Goal: Transaction & Acquisition: Purchase product/service

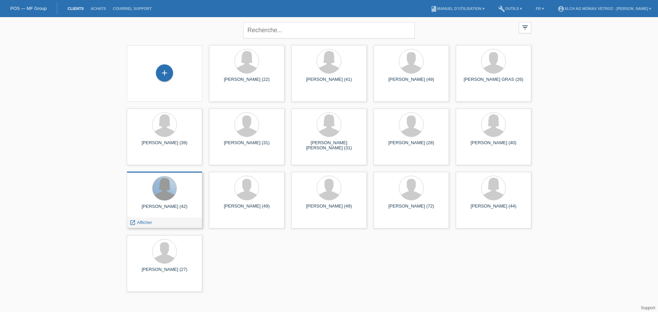
click at [163, 191] on div at bounding box center [164, 188] width 24 height 24
click at [143, 220] on span "Afficher" at bounding box center [144, 222] width 15 height 5
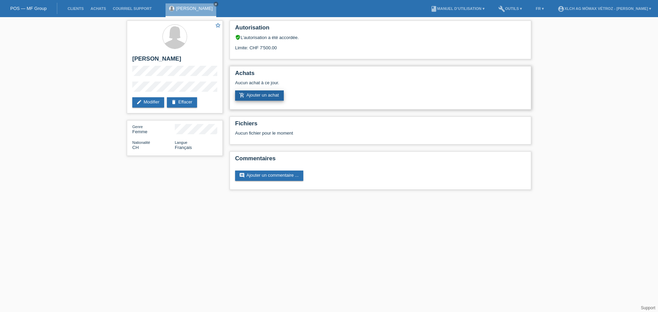
click at [273, 96] on link "add_shopping_cart Ajouter un achat" at bounding box center [259, 95] width 49 height 10
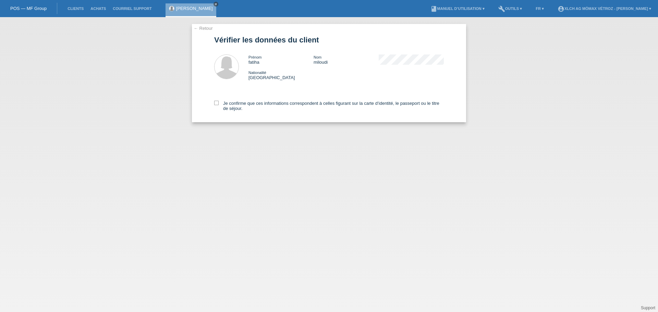
click at [214, 4] on icon "close" at bounding box center [215, 3] width 3 height 3
click at [216, 104] on icon at bounding box center [216, 103] width 4 height 4
click at [216, 104] on input "Je confirme que ces informations correspondent à celles figurant sur la carte d…" at bounding box center [216, 103] width 4 height 4
checkbox input "true"
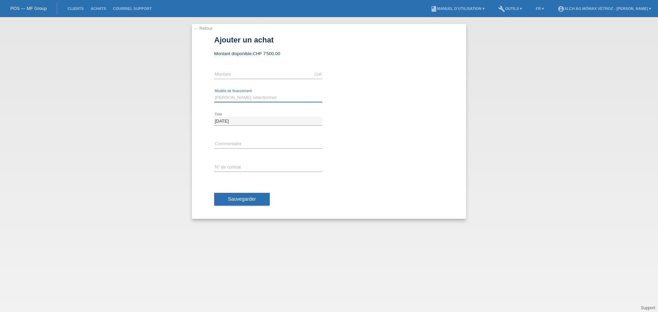
click at [228, 97] on select "Veuillez sélectionner Achat sur facture avec paiement partiel Taux fixes - Paie…" at bounding box center [268, 98] width 108 height 8
click at [227, 76] on input "text" at bounding box center [268, 74] width 108 height 9
type input "3660.00"
click at [230, 97] on select "Veuillez sélectionner Achat sur facture avec paiement partiel Taux fixes - Paie…" at bounding box center [268, 98] width 108 height 8
select select "113"
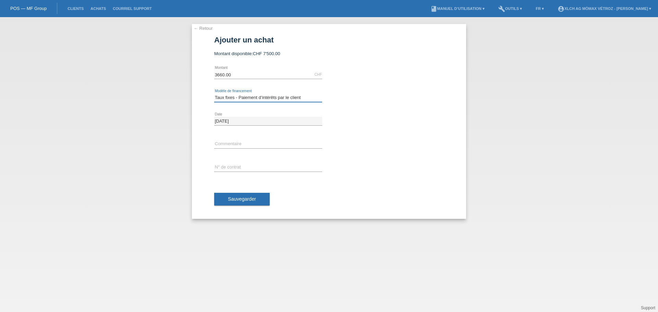
click at [214, 94] on select "Veuillez sélectionner Achat sur facture avec paiement partiel Taux fixes - Paie…" at bounding box center [268, 98] width 108 height 8
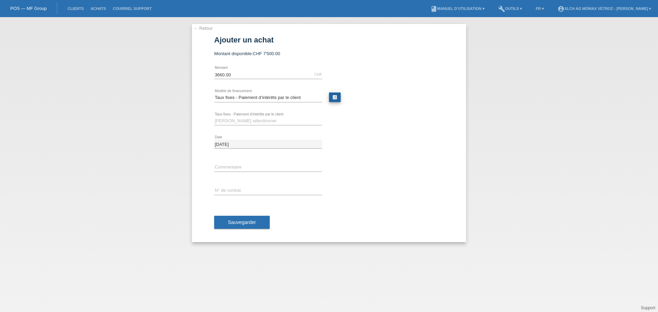
click at [338, 97] on link "calculate" at bounding box center [335, 98] width 12 height 10
type input "3660.00"
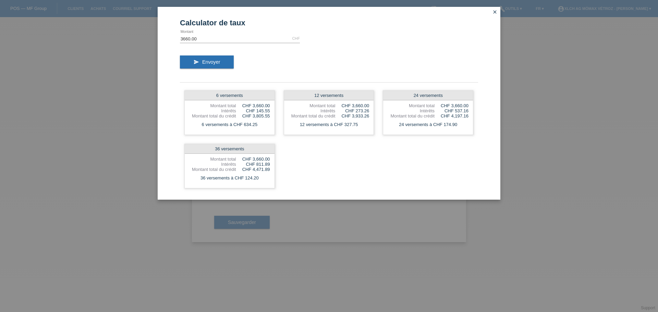
click at [496, 11] on icon "close" at bounding box center [494, 11] width 5 height 5
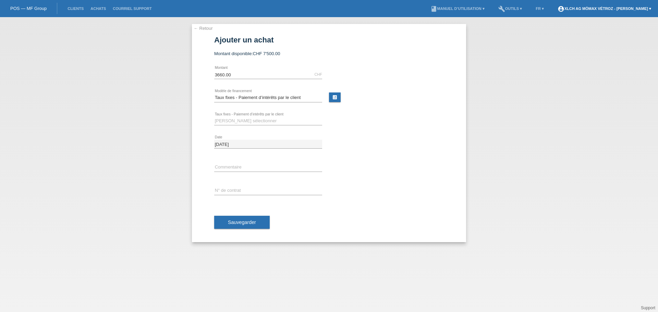
click at [630, 9] on link "account_circle XLCH AG Mömax Vétroz - Gabriel Fabris ▾" at bounding box center [604, 9] width 100 height 4
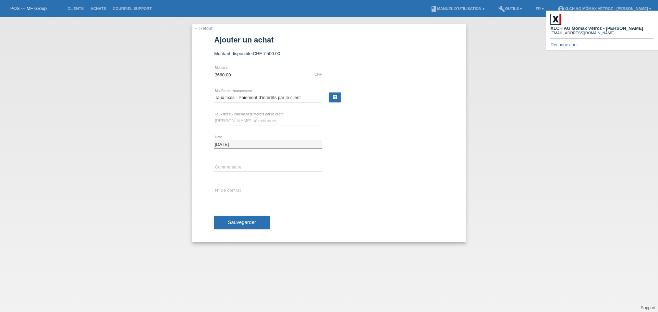
click at [568, 42] on link "Déconnexion" at bounding box center [563, 44] width 26 height 5
